Goal: Task Accomplishment & Management: Manage account settings

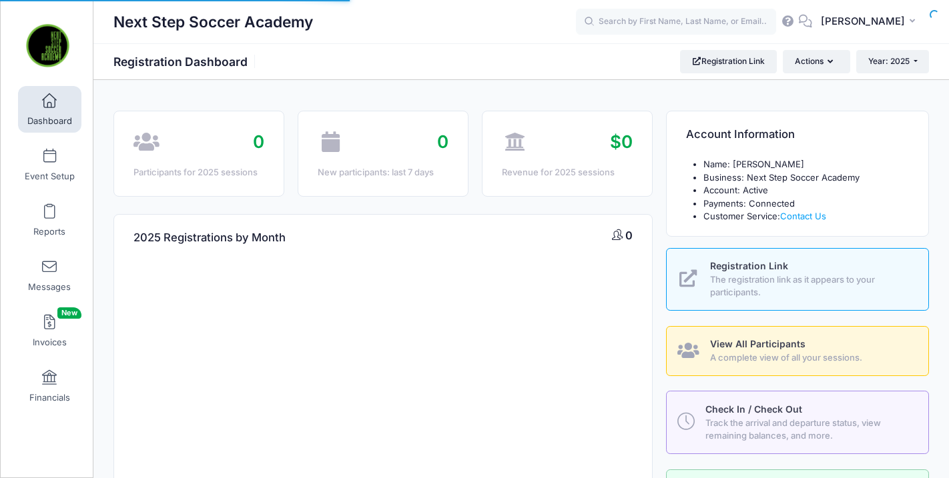
select select
click at [40, 171] on span "Event Setup" at bounding box center [50, 176] width 50 height 11
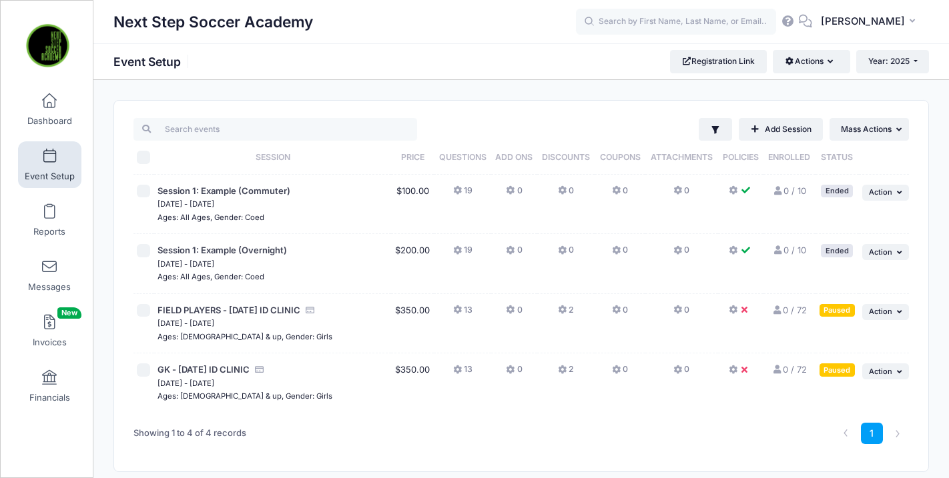
click at [312, 327] on span "[DATE] - [DATE]" at bounding box center [272, 323] width 230 height 13
click at [271, 306] on span "FIELD PLAYERS - [DATE] ID CLINIC" at bounding box center [228, 310] width 143 height 11
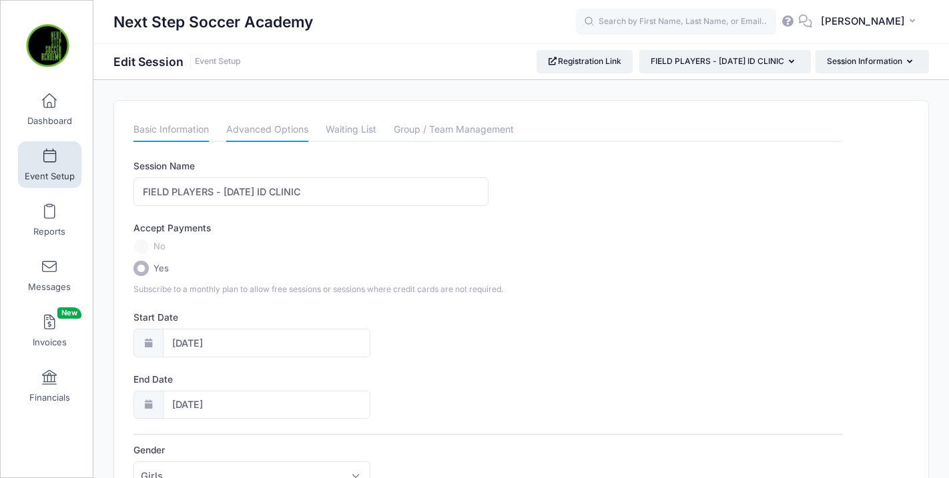
click at [278, 129] on link "Advanced Options" at bounding box center [267, 130] width 82 height 24
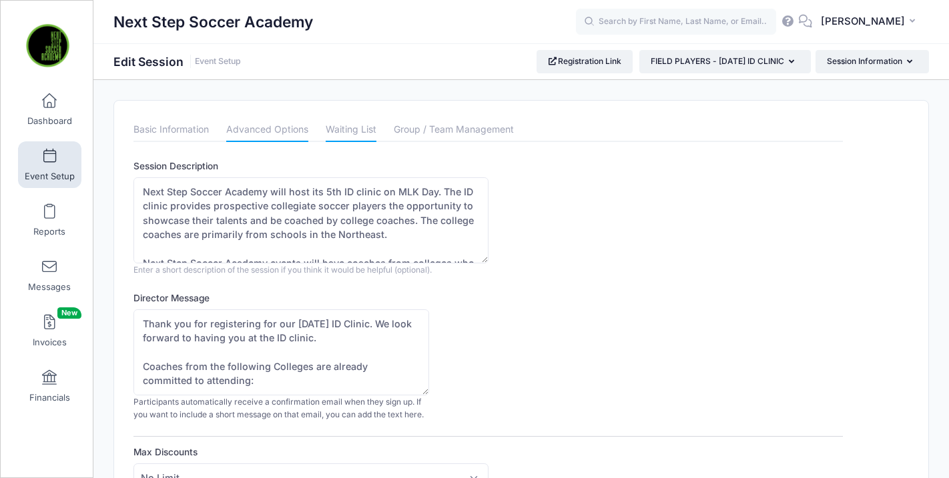
click at [346, 120] on link "Waiting List" at bounding box center [351, 130] width 51 height 24
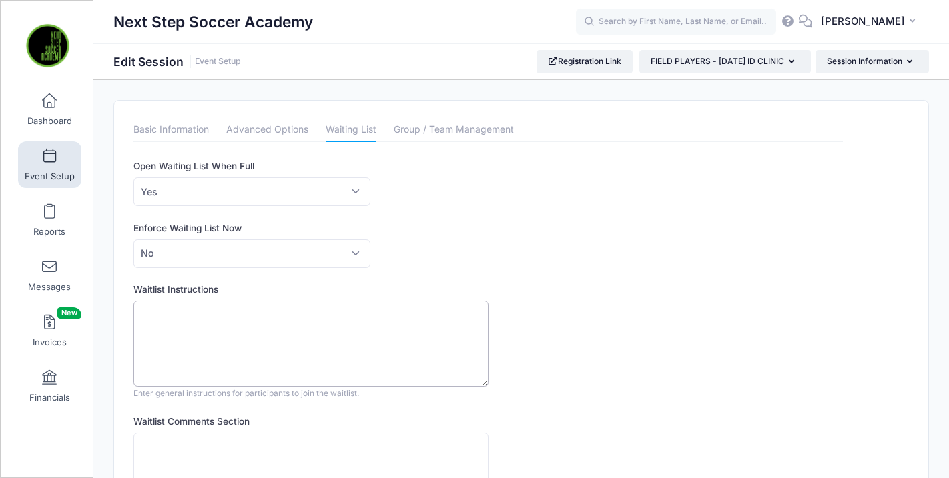
click at [180, 327] on textarea "Waitlist Instructions" at bounding box center [310, 344] width 355 height 86
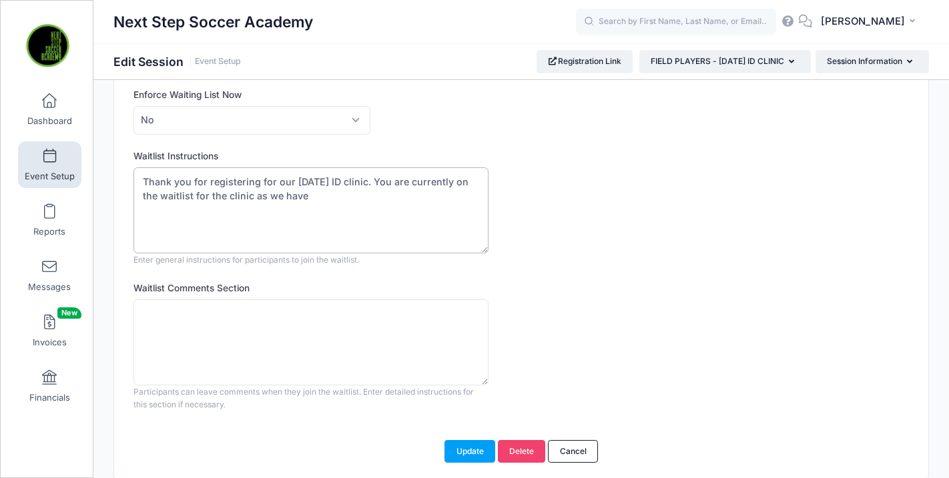
scroll to position [134, 0]
drag, startPoint x: 364, startPoint y: 225, endPoint x: 108, endPoint y: 228, distance: 255.6
click at [108, 228] on div "Please update the information for this particular session. Basic Information Ad…" at bounding box center [521, 223] width 829 height 515
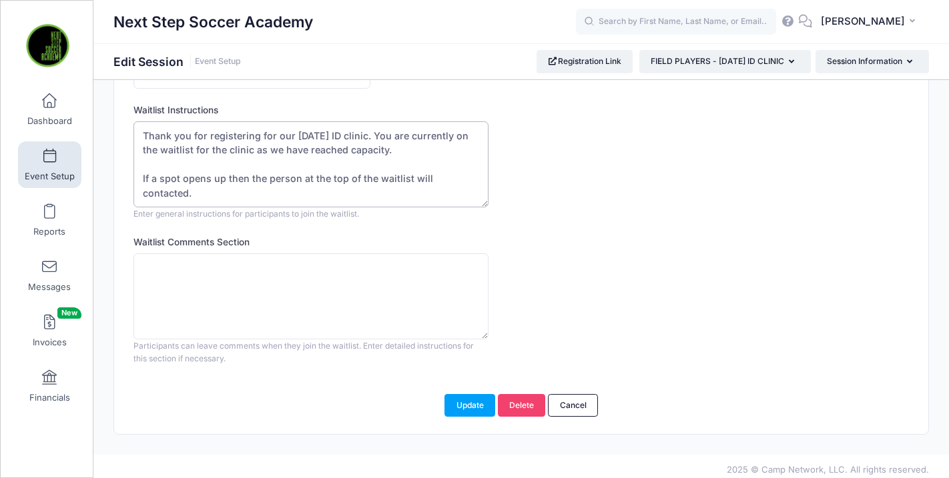
scroll to position [186, 0]
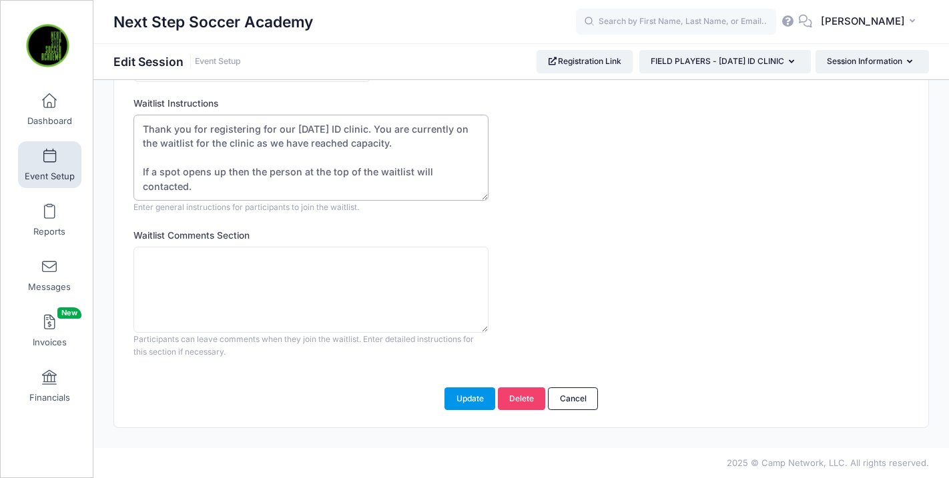
type textarea "Thank you for registering for our [DATE] ID clinic. You are currently on the wa…"
click at [466, 402] on button "Update" at bounding box center [469, 399] width 51 height 23
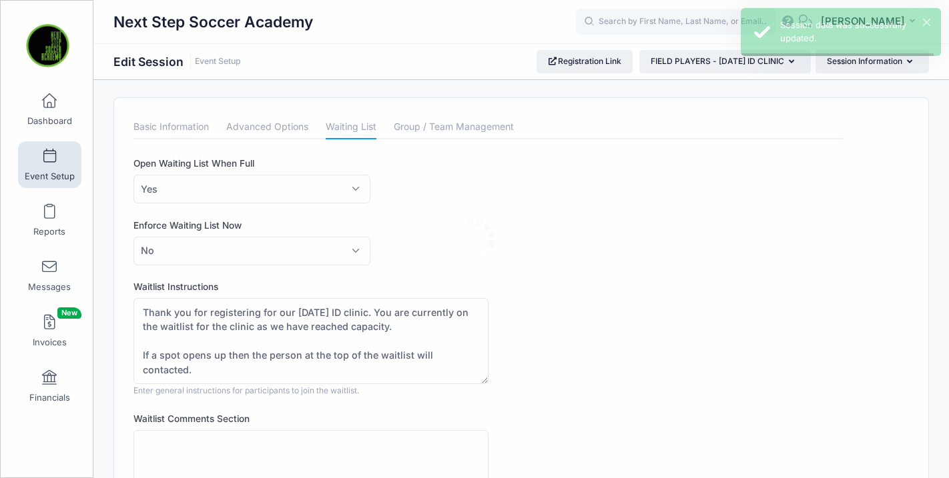
scroll to position [0, 0]
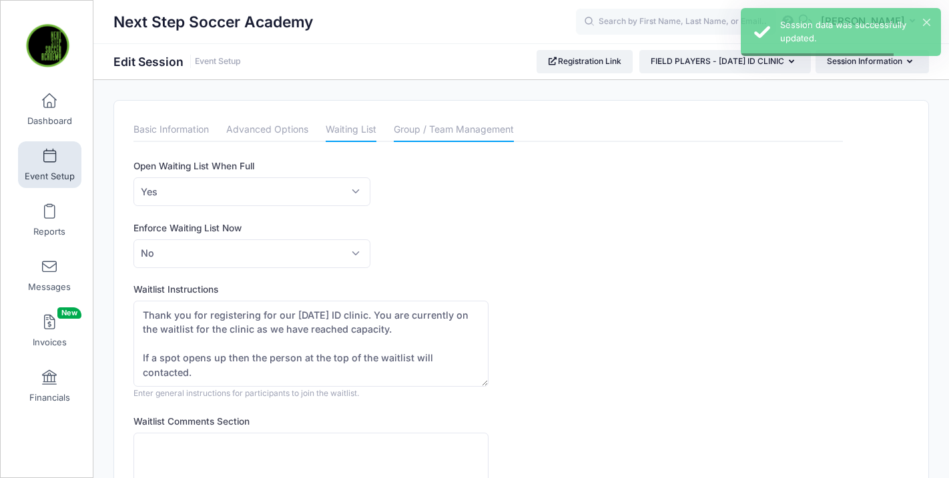
click at [404, 123] on link "Group / Team Management" at bounding box center [454, 130] width 120 height 24
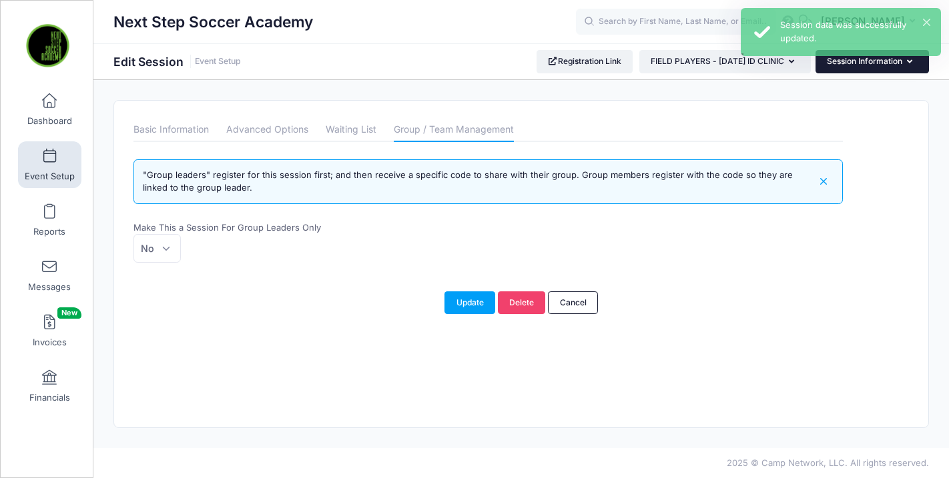
click at [839, 69] on button "Session Information" at bounding box center [871, 61] width 113 height 23
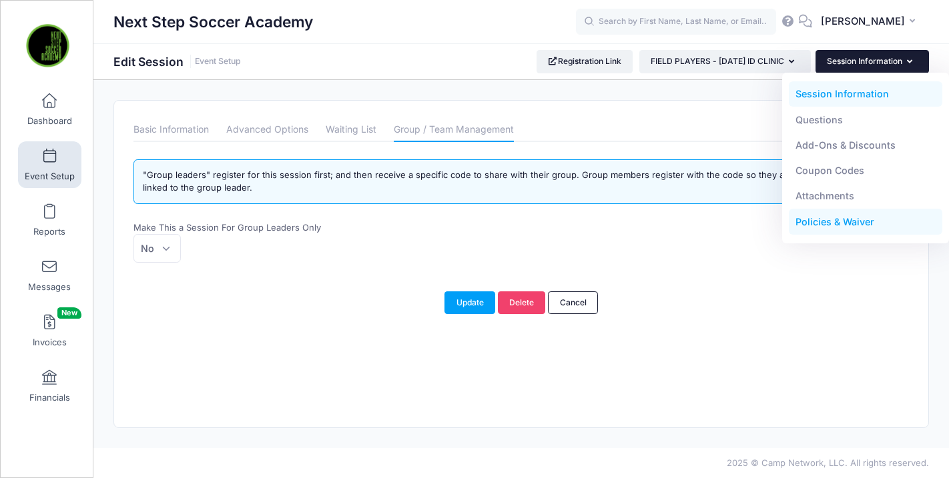
click at [822, 224] on link "Policies & Waiver" at bounding box center [866, 222] width 154 height 25
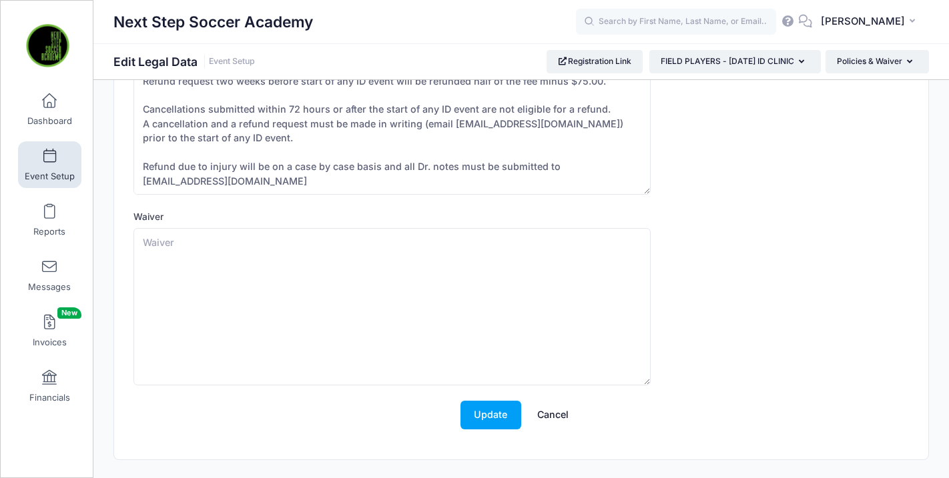
scroll to position [172, 0]
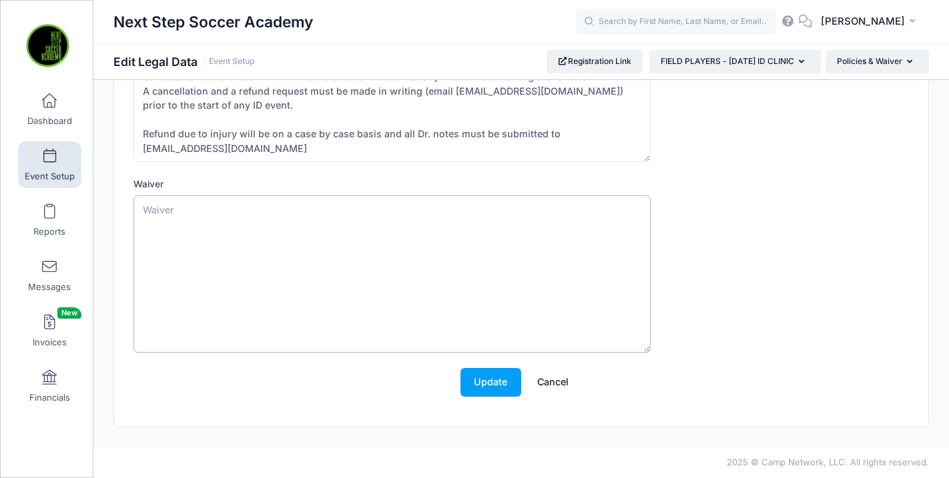
click at [282, 254] on textarea "Waiver" at bounding box center [391, 274] width 517 height 157
click at [482, 386] on button "Update" at bounding box center [490, 382] width 61 height 29
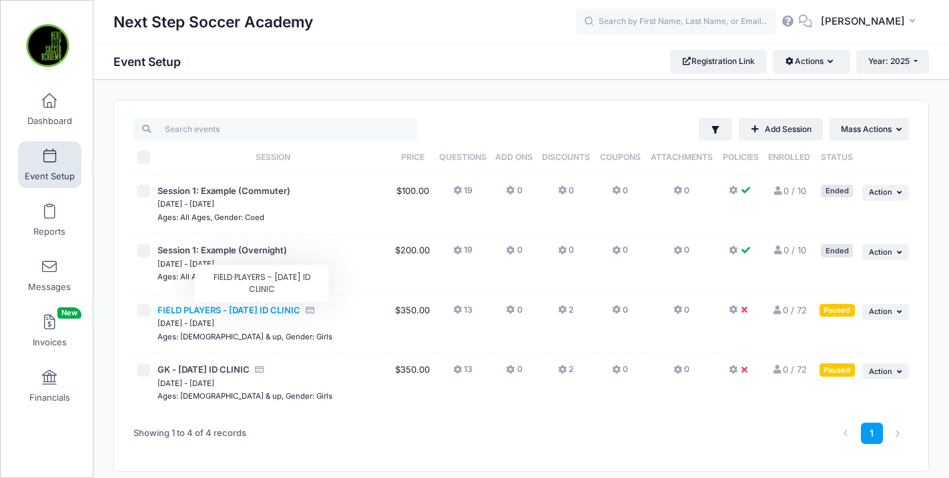
click at [252, 310] on span "FIELD PLAYERS - [DATE] ID CLINIC" at bounding box center [228, 310] width 143 height 11
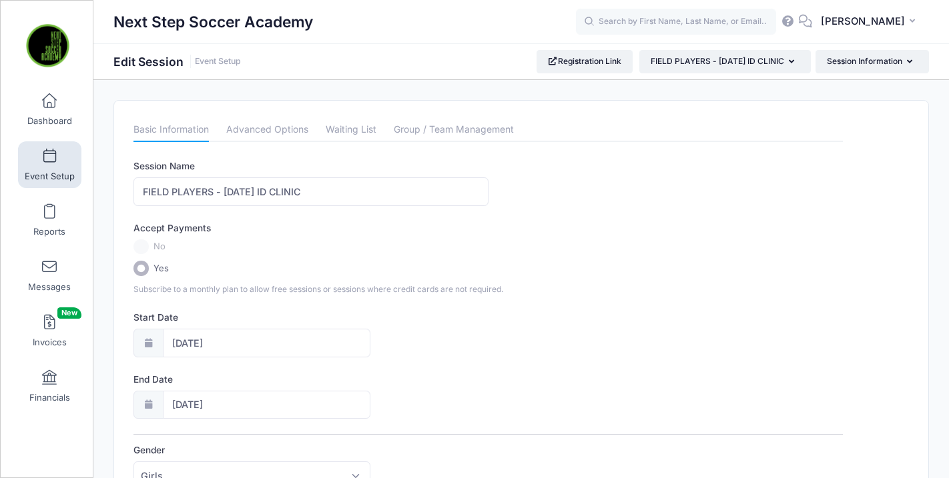
click at [833, 73] on div "Next Step Soccer Academy Edit Session Event Setup Registration Link" at bounding box center [521, 61] width 856 height 37
click at [833, 67] on button "Session Information" at bounding box center [871, 61] width 113 height 23
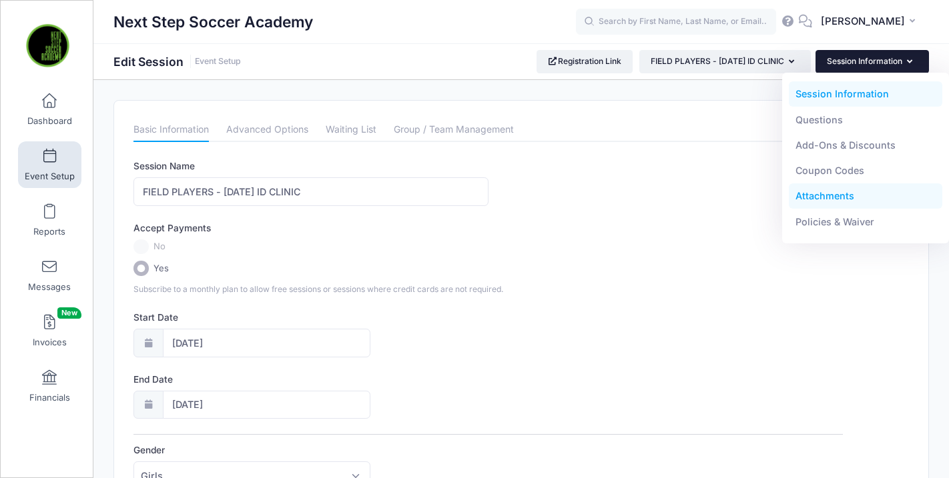
click at [814, 198] on link "Attachments" at bounding box center [866, 196] width 154 height 25
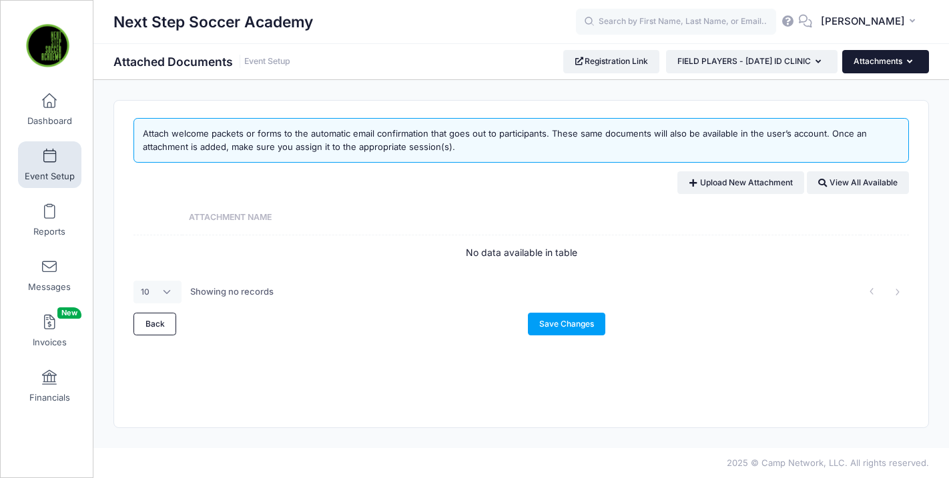
click at [857, 66] on button "Attachments" at bounding box center [885, 61] width 87 height 23
